Goal: Find specific page/section: Find specific page/section

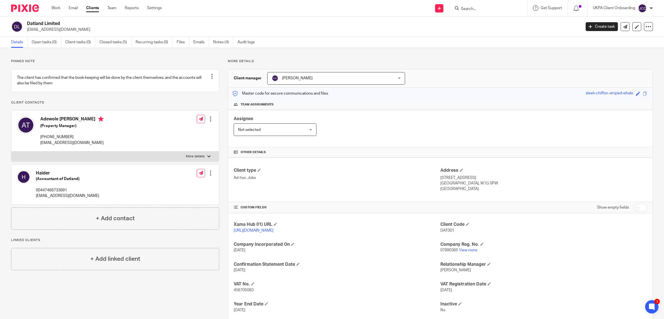
click at [473, 10] on input "Search" at bounding box center [485, 9] width 50 height 5
paste input "+44 7590 568055"
click at [478, 8] on input "+44 7590 568055" at bounding box center [485, 9] width 50 height 5
click at [479, 7] on input "+44 7590 568055" at bounding box center [485, 9] width 50 height 5
click at [468, 7] on input "+44 7590568055" at bounding box center [485, 9] width 50 height 5
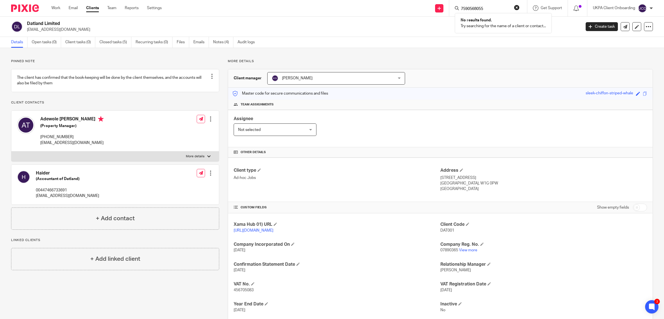
click at [490, 7] on input "7590568055" at bounding box center [485, 9] width 50 height 5
drag, startPoint x: 490, startPoint y: 7, endPoint x: 460, endPoint y: 6, distance: 29.7
click at [460, 7] on input "7590568055" at bounding box center [485, 9] width 50 height 5
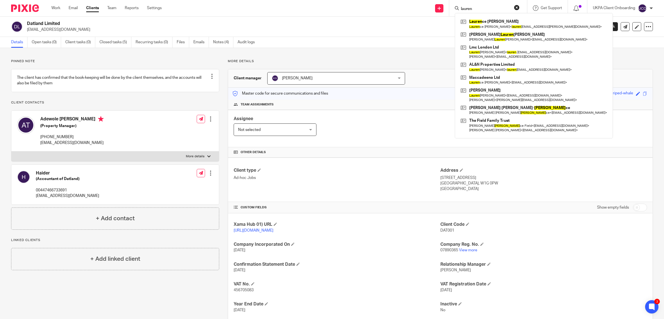
type input "lauren"
click at [517, 5] on button "reset" at bounding box center [517, 8] width 6 height 6
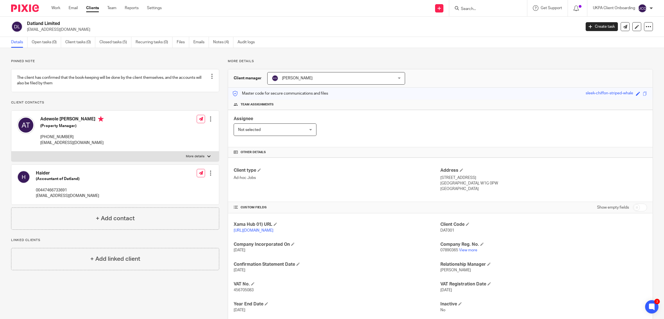
click at [473, 8] on input "Search" at bounding box center [485, 9] width 50 height 5
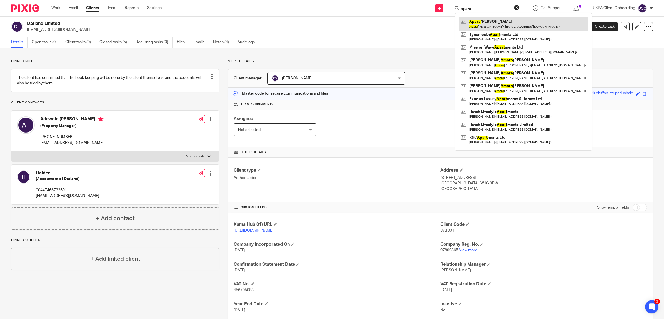
type input "apara"
drag, startPoint x: 477, startPoint y: 24, endPoint x: 423, endPoint y: 31, distance: 54.1
click at [477, 24] on link at bounding box center [523, 24] width 129 height 13
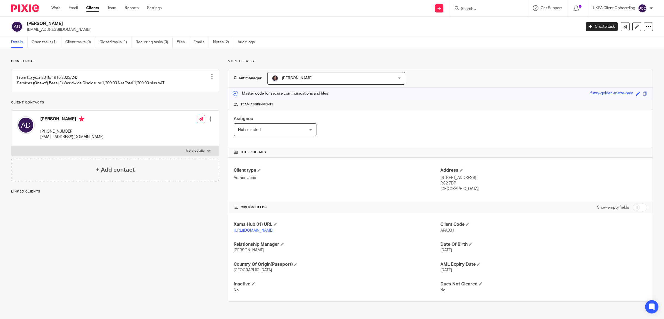
click at [45, 43] on link "Open tasks (1)" at bounding box center [46, 42] width 29 height 11
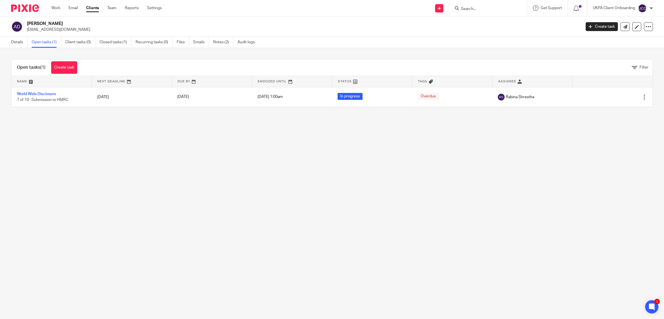
click at [259, 208] on main "[PERSON_NAME] [EMAIL_ADDRESS][DOMAIN_NAME] Create task Update from Companies Ho…" at bounding box center [332, 159] width 664 height 319
drag, startPoint x: 77, startPoint y: 27, endPoint x: 28, endPoint y: 23, distance: 48.5
click at [28, 23] on div "[PERSON_NAME] [EMAIL_ADDRESS][DOMAIN_NAME]" at bounding box center [302, 27] width 550 height 12
drag, startPoint x: 29, startPoint y: 23, endPoint x: 80, endPoint y: 33, distance: 51.4
click at [78, 36] on main "[PERSON_NAME] [EMAIL_ADDRESS][DOMAIN_NAME] Create task Update from Companies Ho…" at bounding box center [332, 159] width 664 height 319
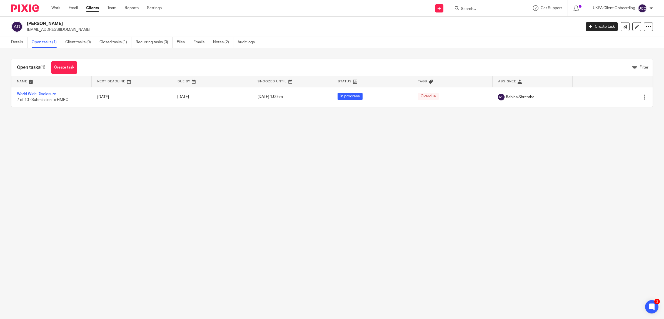
drag, startPoint x: 81, startPoint y: 23, endPoint x: 82, endPoint y: 19, distance: 4.0
click at [81, 23] on h2 "[PERSON_NAME]" at bounding box center [247, 24] width 440 height 6
click at [82, 19] on div "[PERSON_NAME] [EMAIL_ADDRESS][DOMAIN_NAME] Create task Update from Companies Ho…" at bounding box center [332, 27] width 664 height 20
drag, startPoint x: 78, startPoint y: 21, endPoint x: 28, endPoint y: 22, distance: 49.7
click at [28, 22] on h2 "[PERSON_NAME]" at bounding box center [247, 24] width 440 height 6
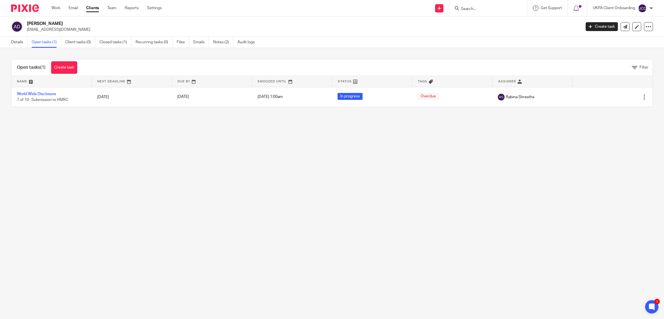
copy h2 "[PERSON_NAME]"
